Goal: Communication & Community: Answer question/provide support

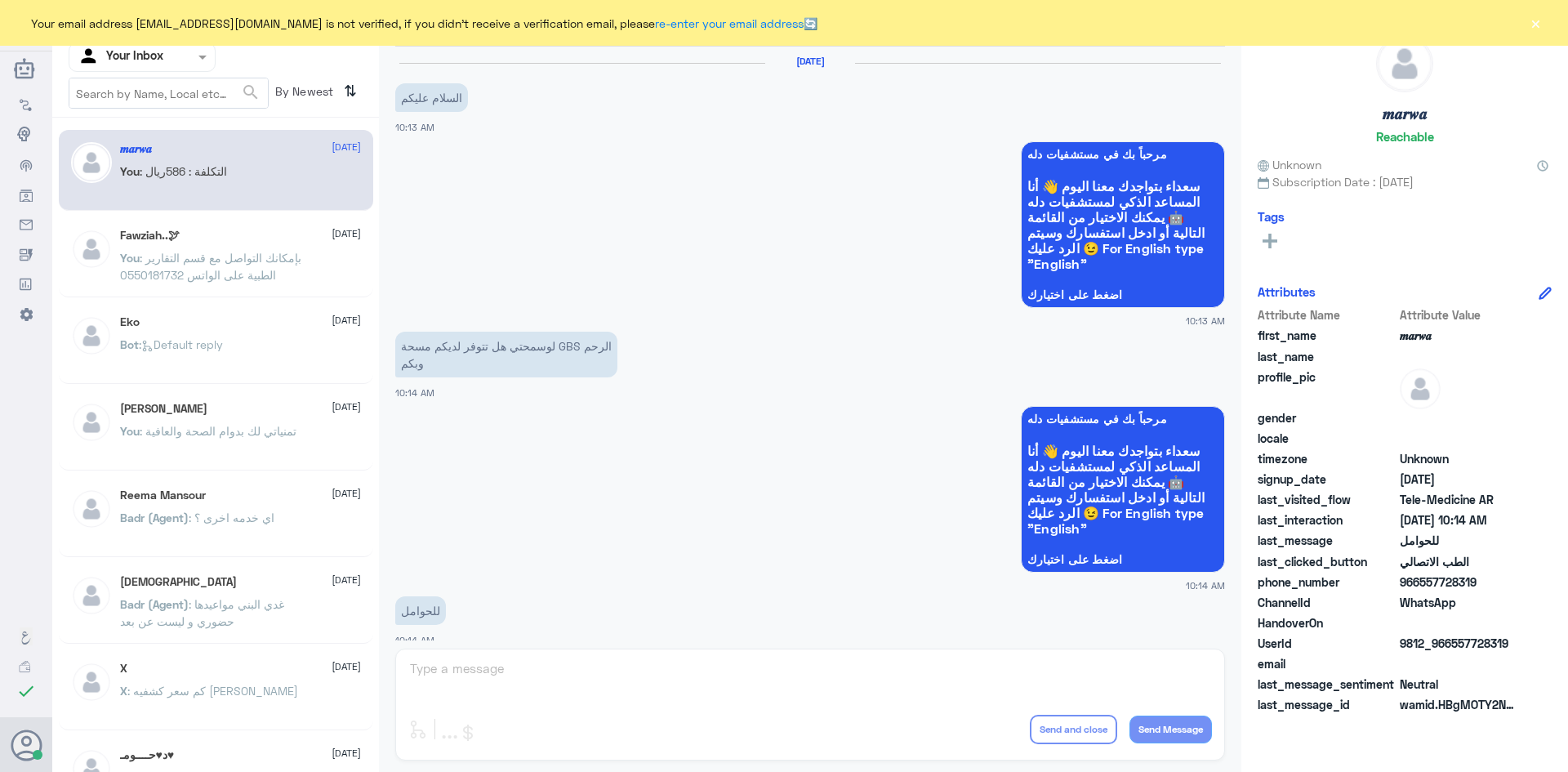
scroll to position [826, 0]
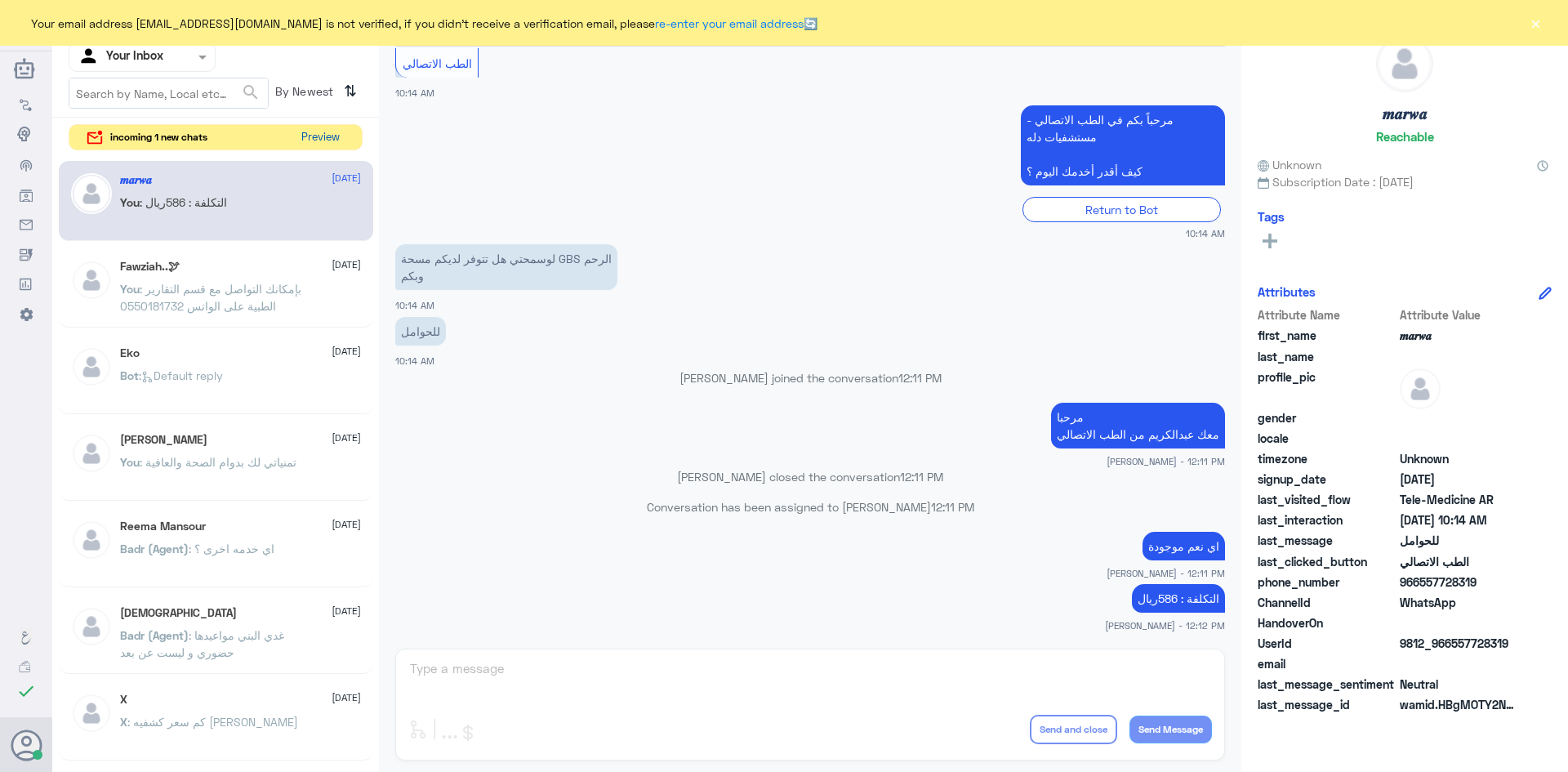
click at [314, 138] on button "Preview" at bounding box center [320, 137] width 51 height 25
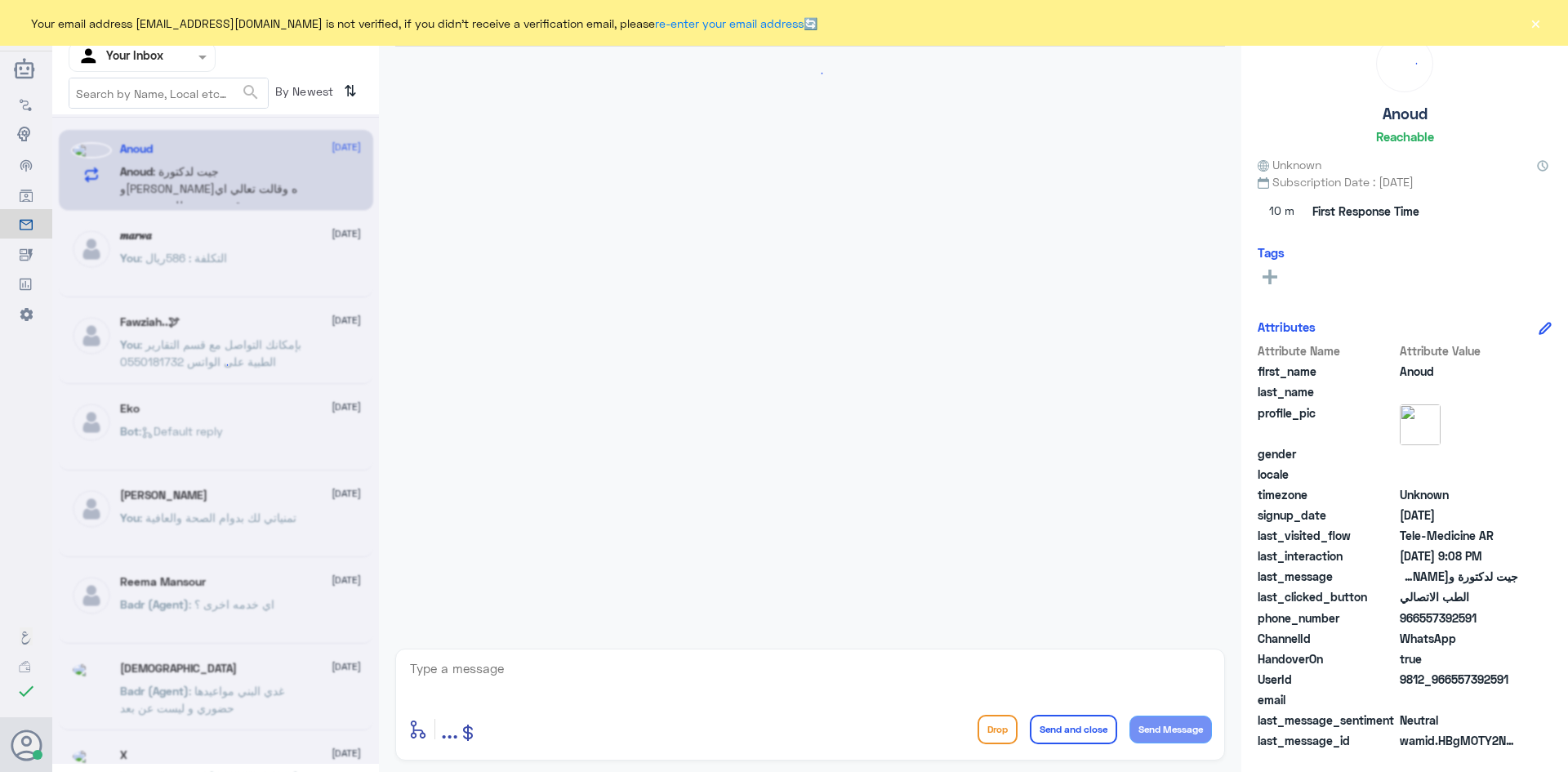
scroll to position [33, 0]
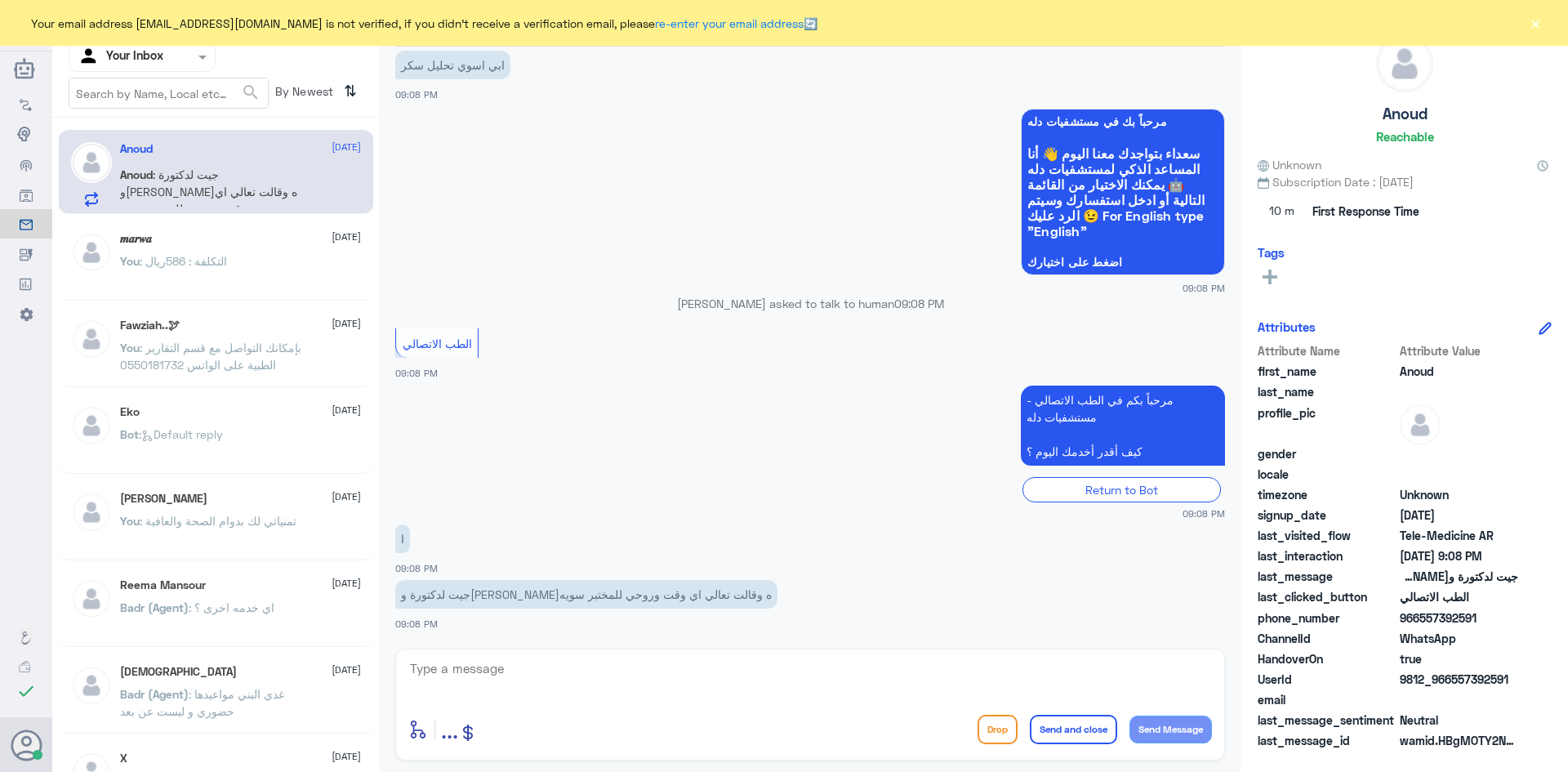
click at [627, 679] on textarea at bounding box center [809, 677] width 804 height 40
paste textarea "مرحبا معك [PERSON_NAME] من الطب الاتصالي"
type textarea "مرحبا معك [PERSON_NAME] من الطب الاتصالي"
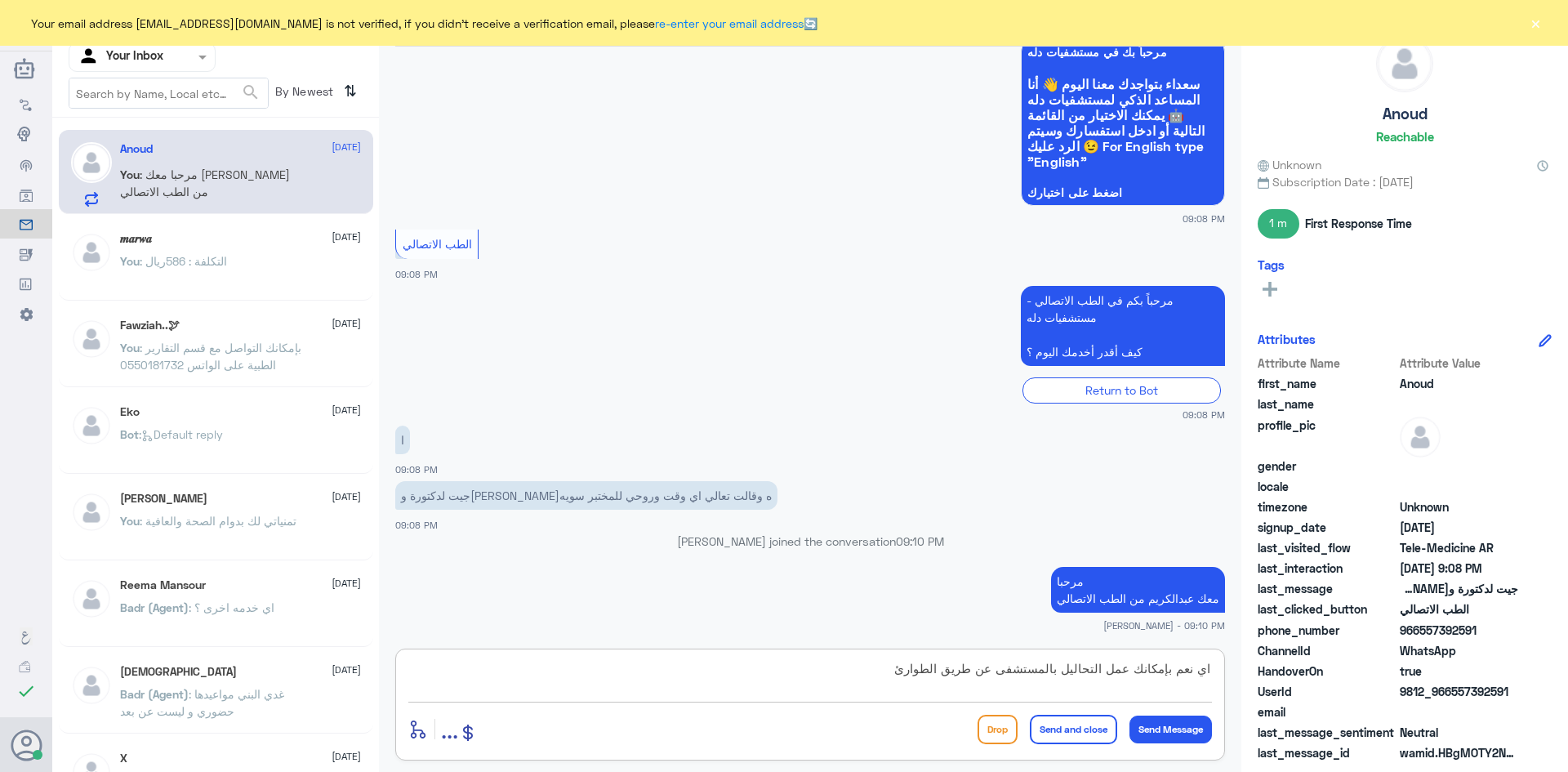
type textarea "اي نعم بإمكانك عمل التحاليل بالمستشفى عن طريق الطوارئ"
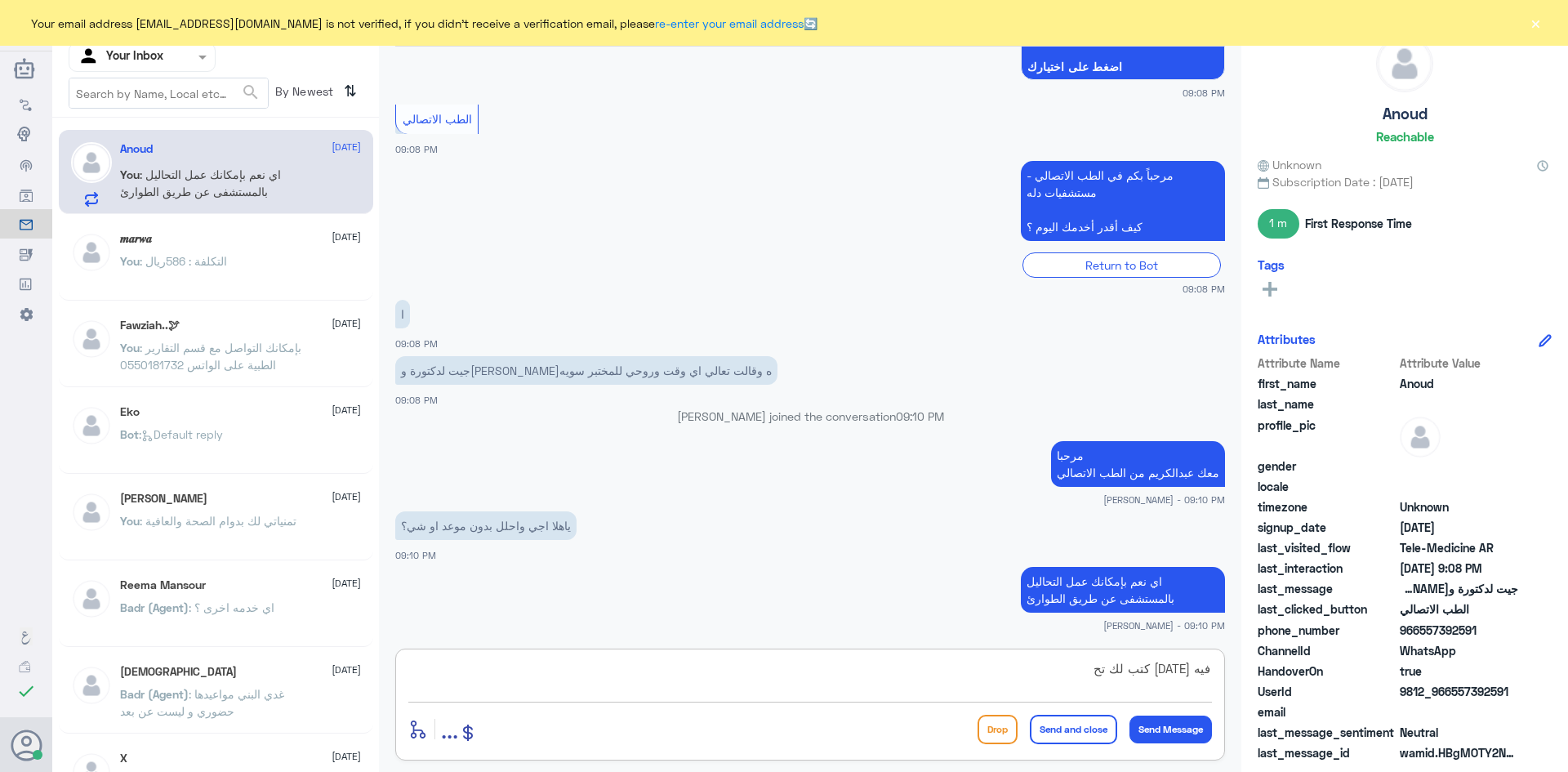
scroll to position [227, 0]
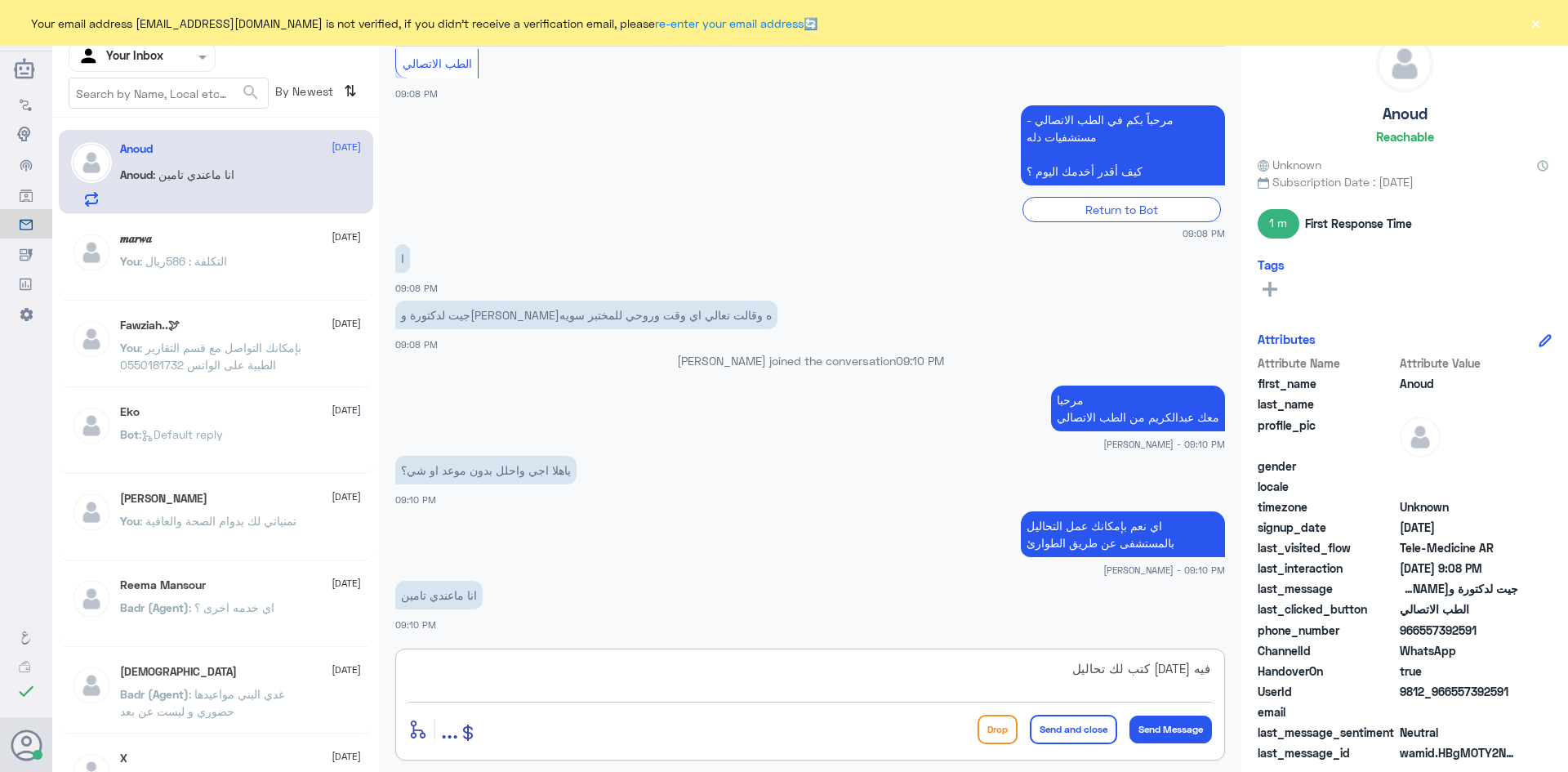
type textarea "فيه [DATE] كتب لك تحاليل ؟"
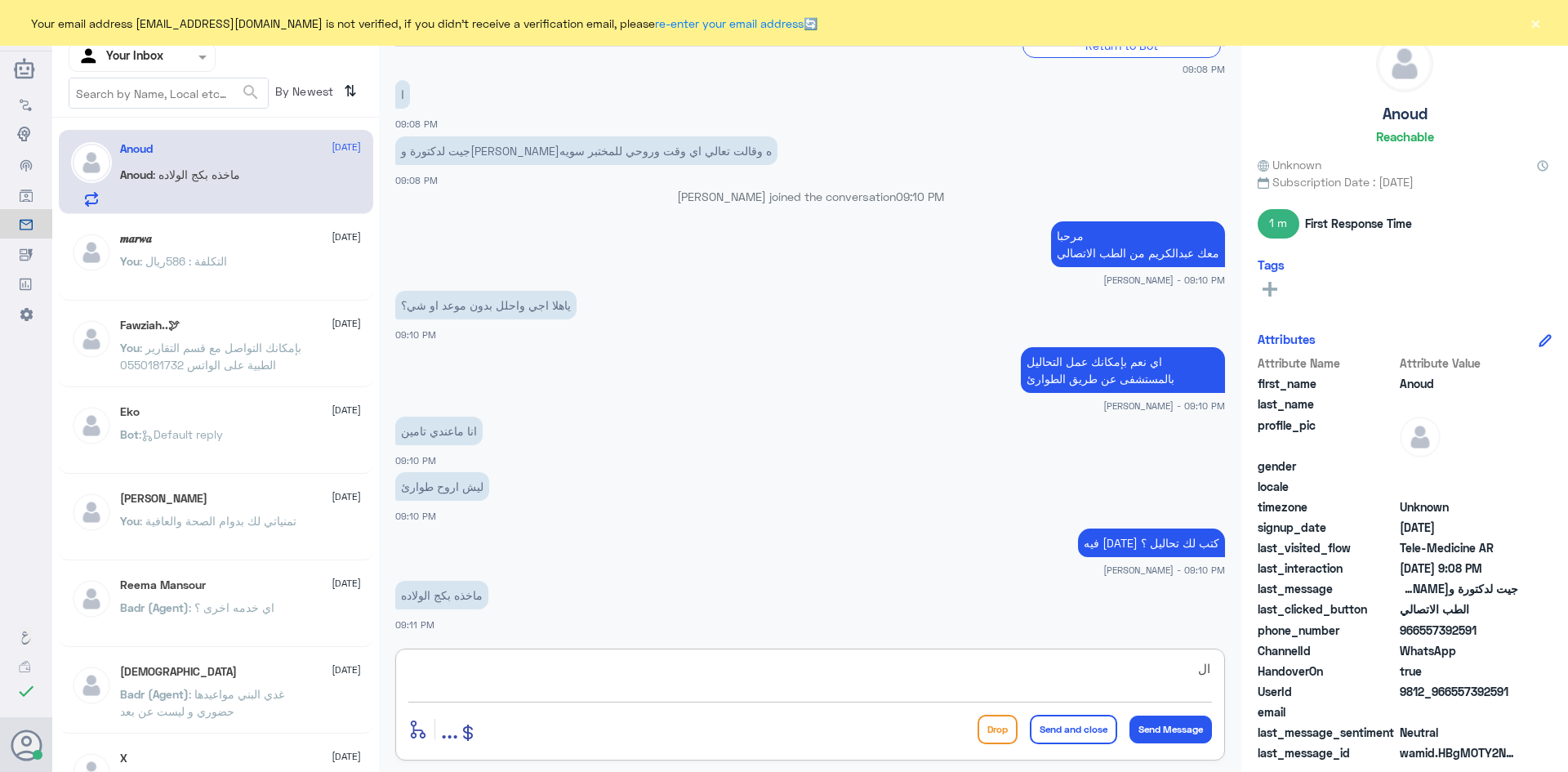
scroll to position [256, 0]
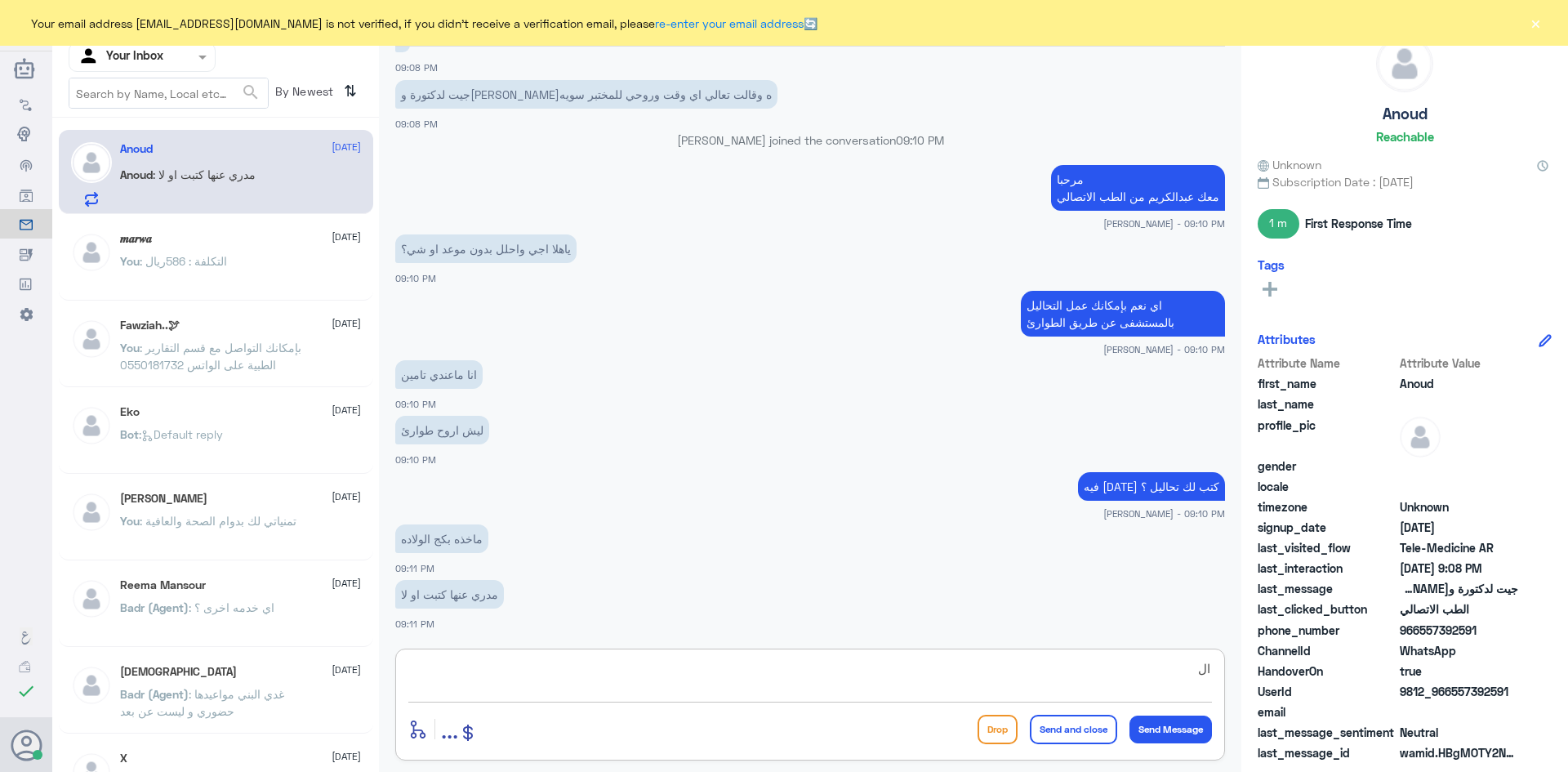
type textarea "ا"
type textarea "ب"
type textarea "ممكن تعطيني رقم ملفك"
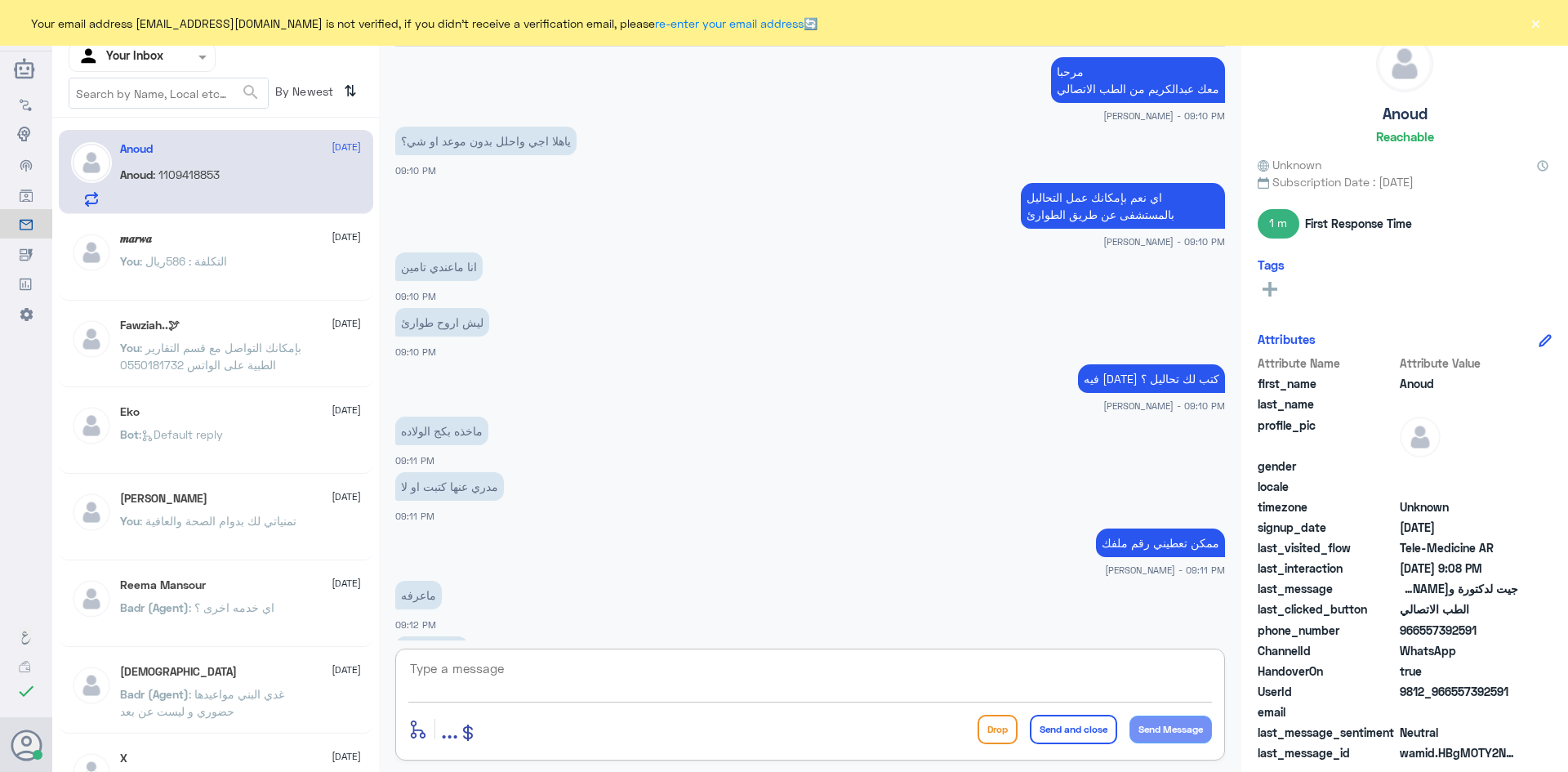
scroll to position [419, 0]
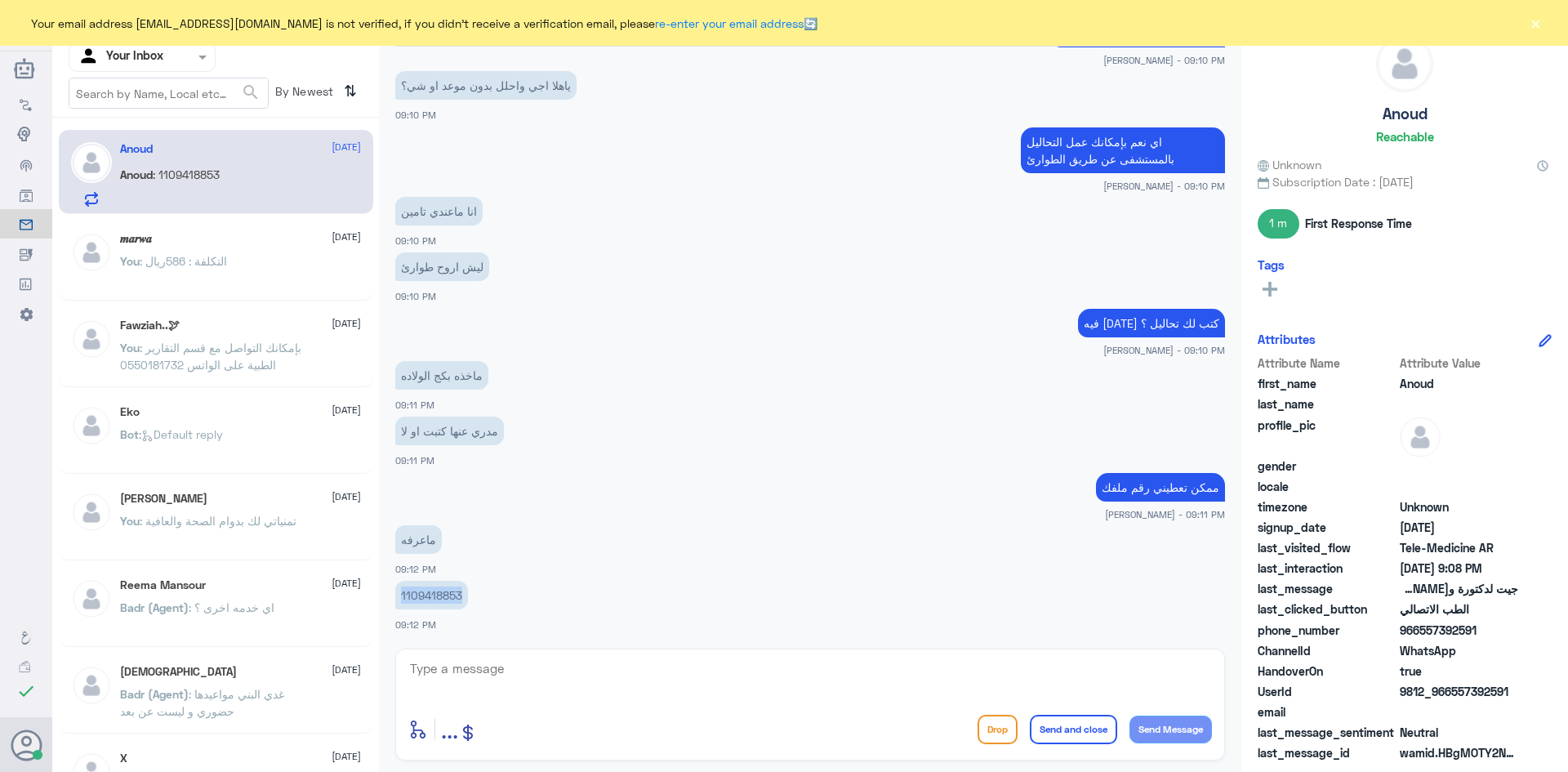
drag, startPoint x: 461, startPoint y: 594, endPoint x: 395, endPoint y: 596, distance: 66.0
click at [395, 596] on div "[DATE] الطب الاتصالي 09:08 PM مرحباً بكم في الطب الاتصالي - مستشفيات دله كيف أق…" at bounding box center [809, 344] width 846 height 594
copy p "1109418853"
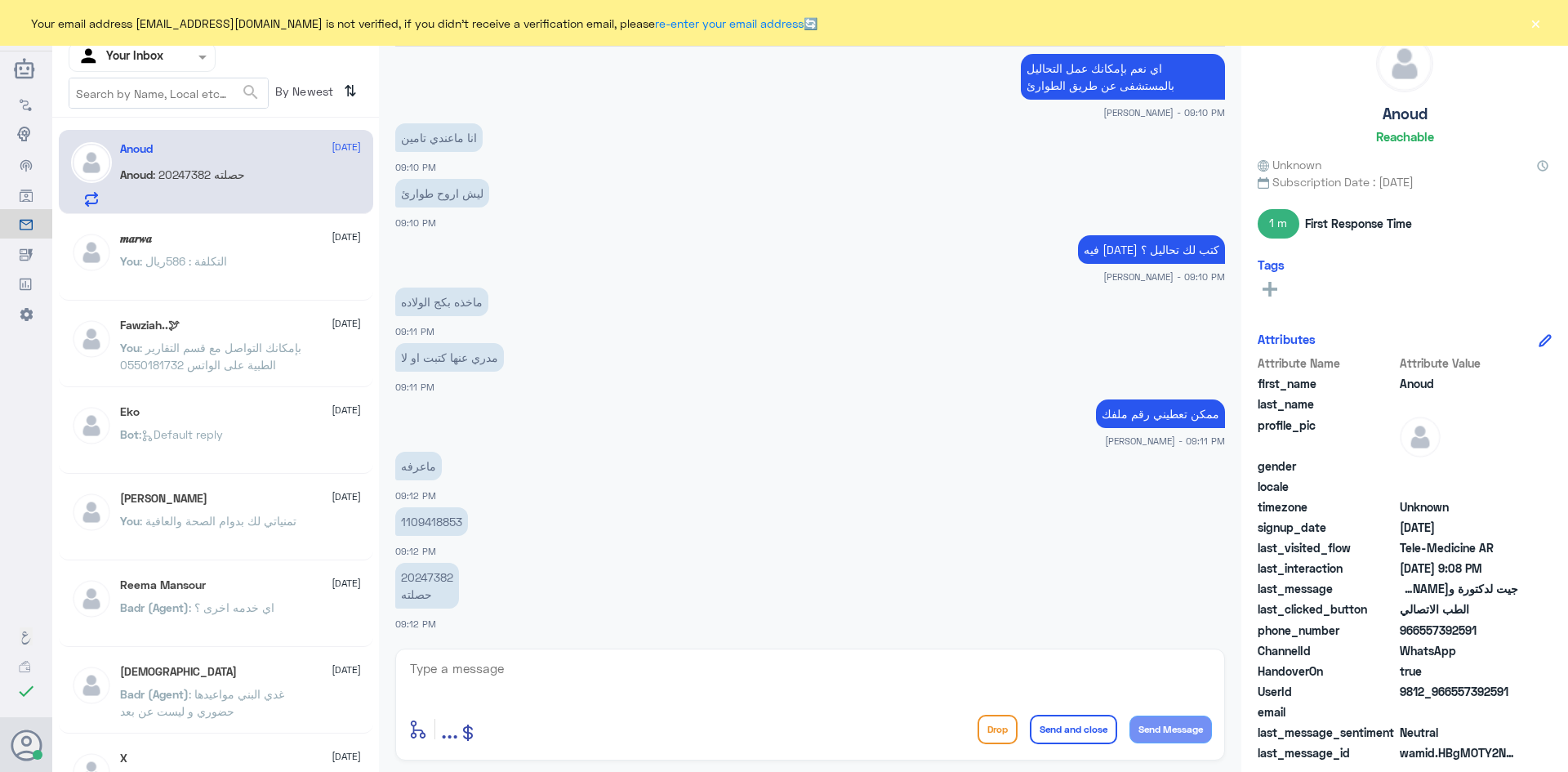
click at [501, 667] on textarea at bounding box center [809, 677] width 804 height 40
click at [593, 681] on textarea at bounding box center [809, 677] width 804 height 40
type textarea "هل ملفك في دله النخيل ؟"
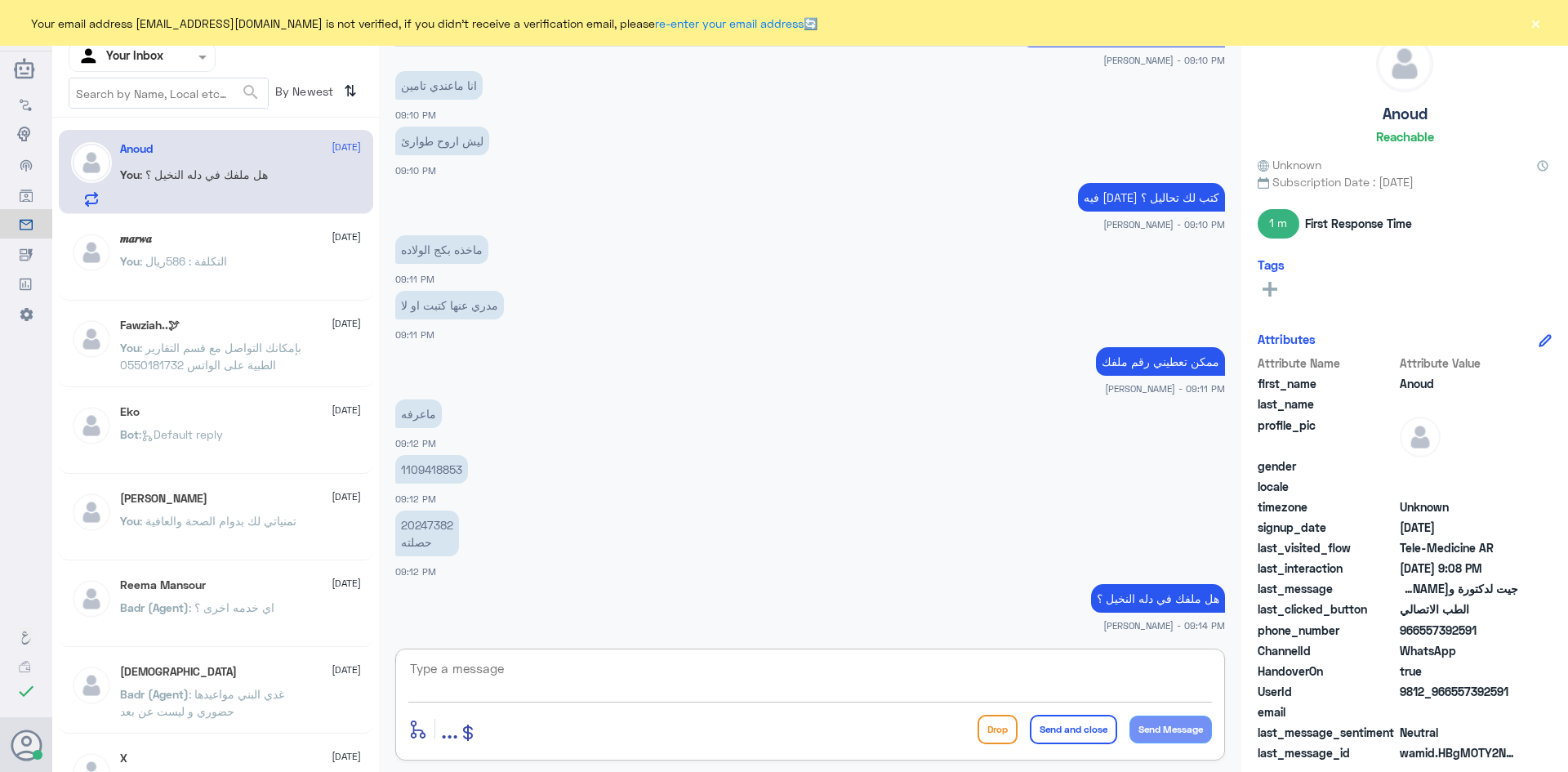
scroll to position [601, 0]
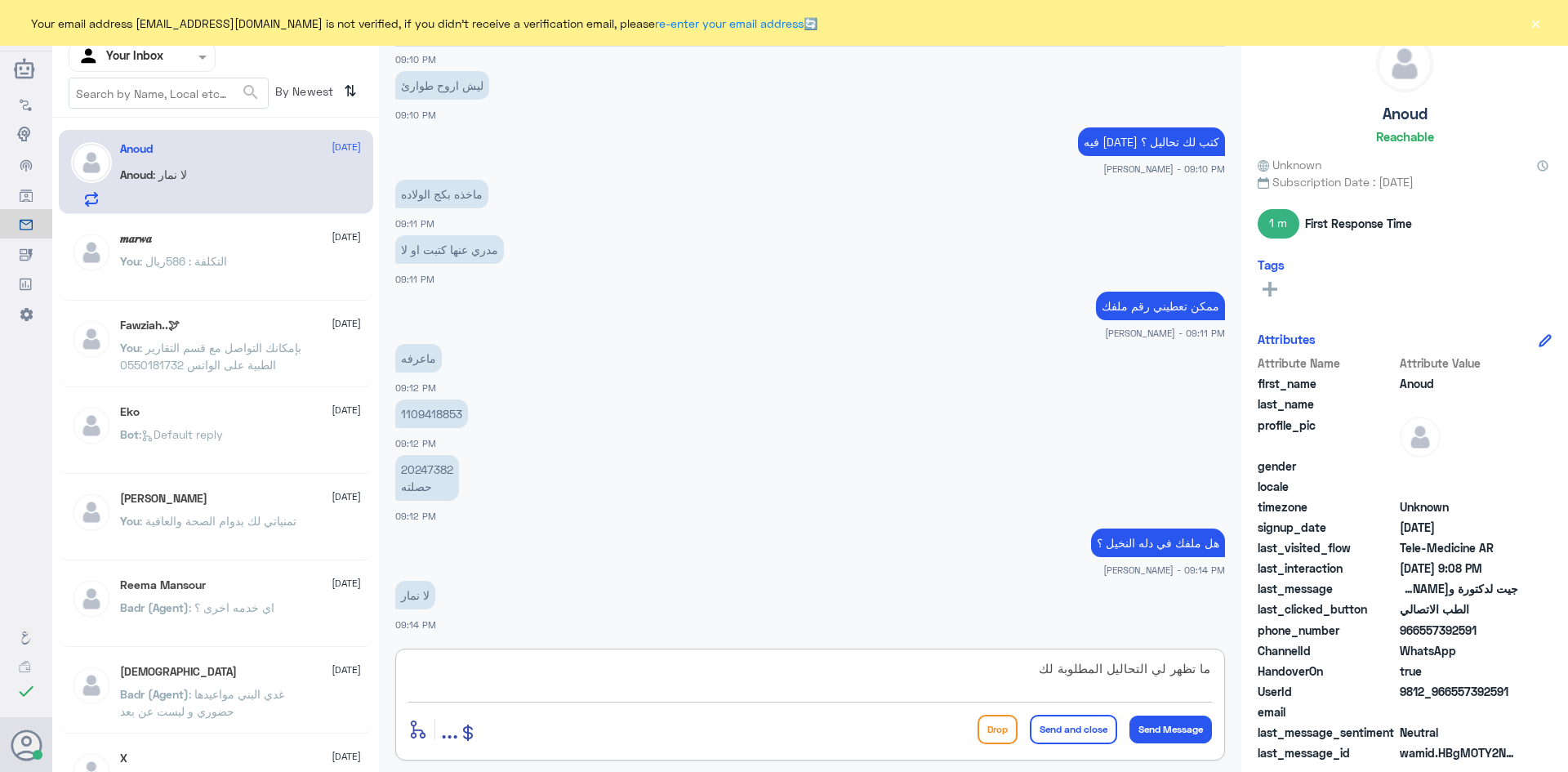
type textarea "ما تظهر لي التحاليل المطلوبة لك"
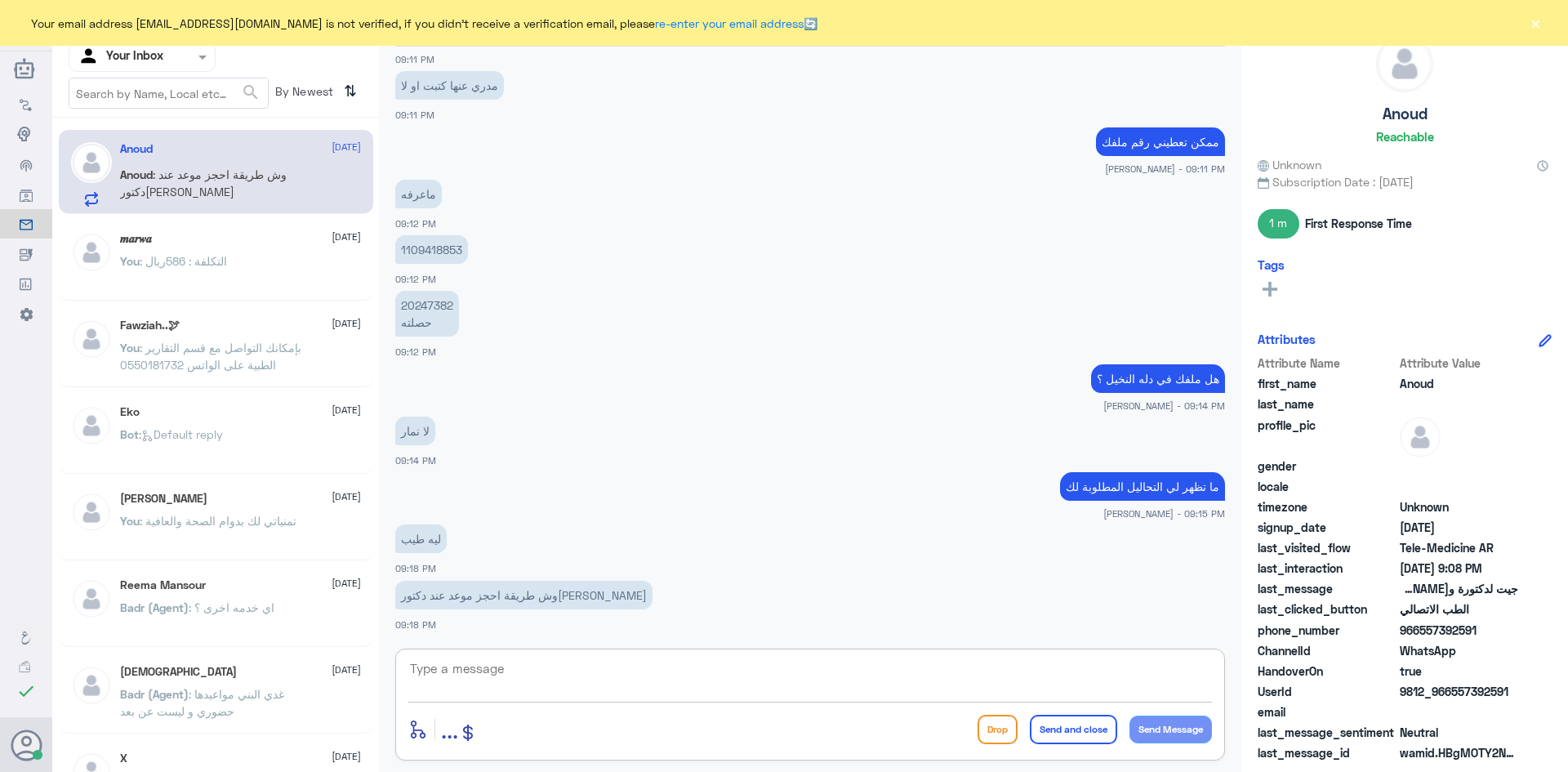
scroll to position [821, 0]
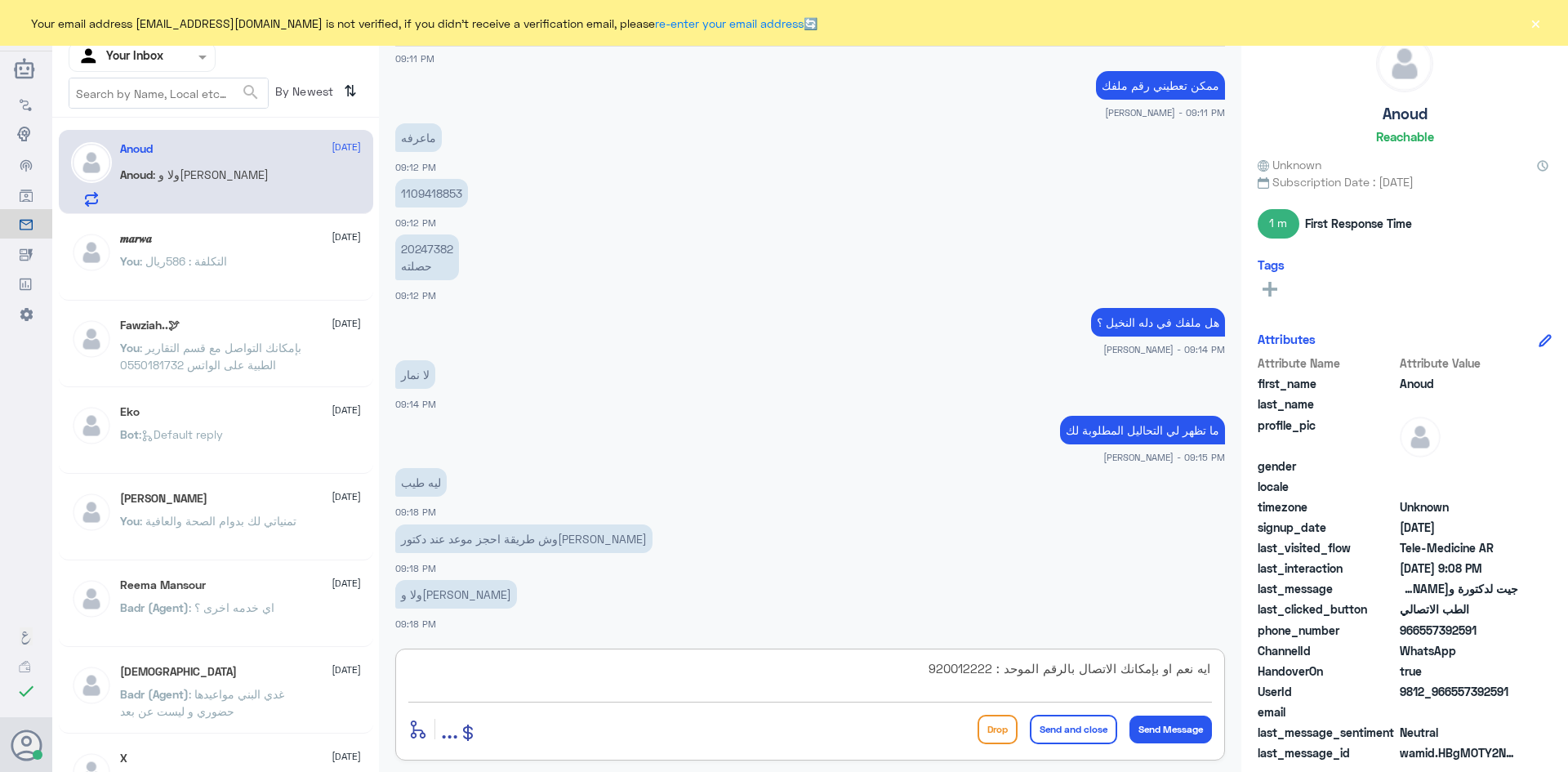
type textarea "ايه نعم او بإمكانك الاتصال بالرقم الموحد : 920012222"
click at [1079, 735] on button "Send and close" at bounding box center [1073, 729] width 87 height 30
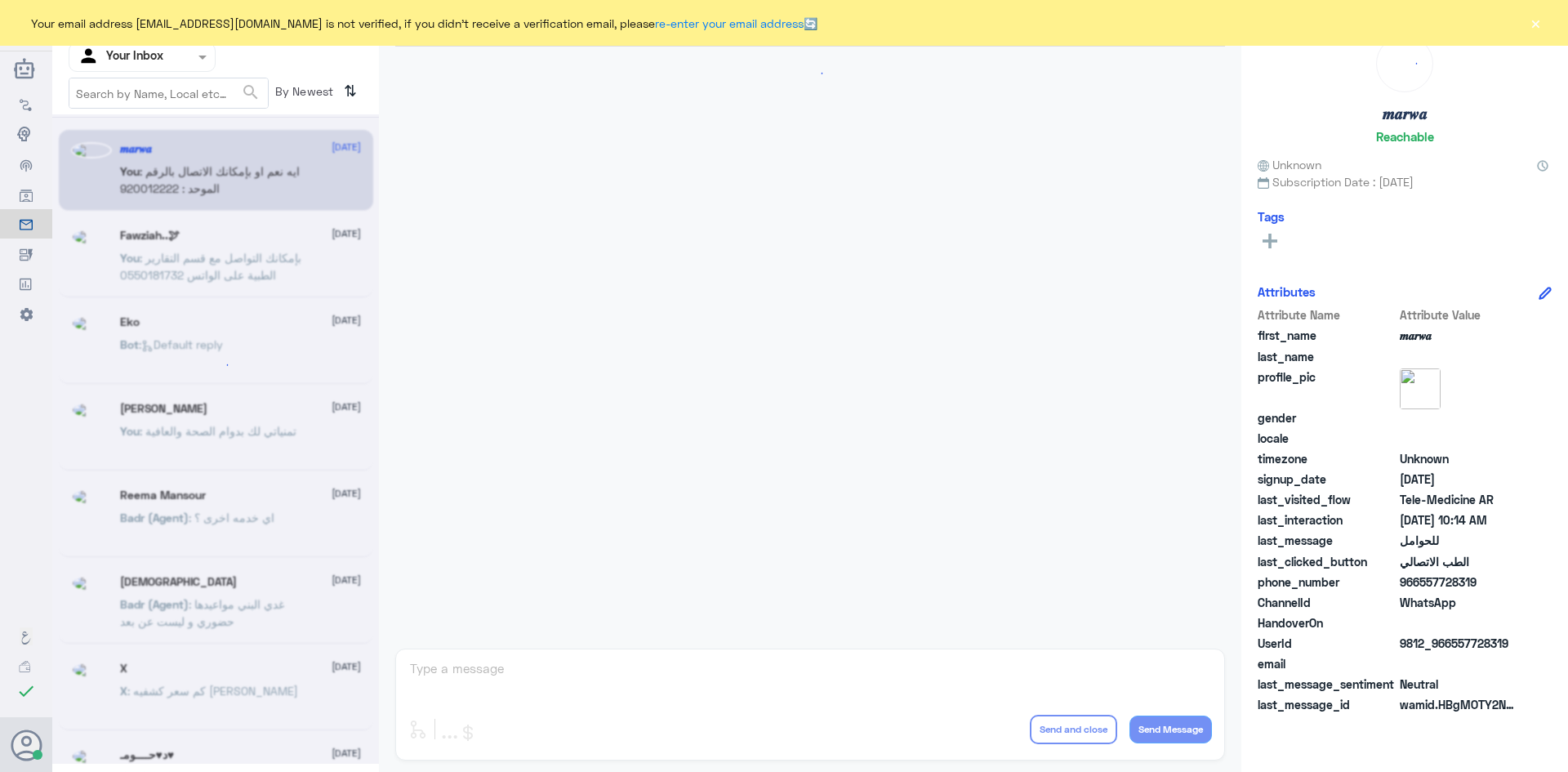
scroll to position [826, 0]
